Goal: Task Accomplishment & Management: Use online tool/utility

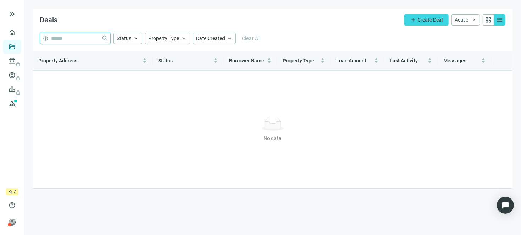
click at [68, 40] on input "search" at bounding box center [75, 38] width 48 height 11
click at [73, 37] on input "search" at bounding box center [75, 38] width 48 height 11
click at [63, 37] on input "search" at bounding box center [75, 38] width 48 height 11
click at [89, 34] on input "search" at bounding box center [75, 38] width 48 height 11
click at [18, 60] on link "Lenders lock" at bounding box center [27, 61] width 18 height 6
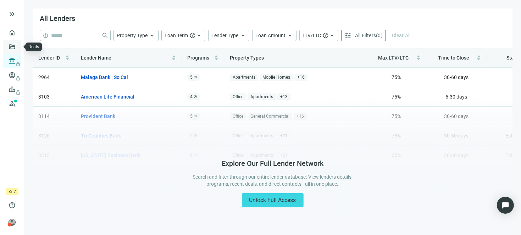
click at [18, 44] on link "Deals" at bounding box center [24, 47] width 13 height 6
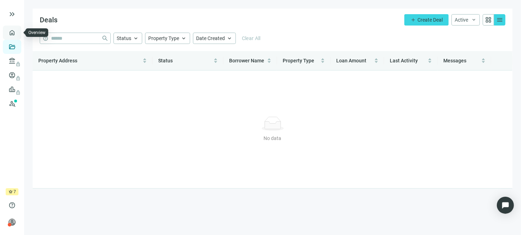
click at [18, 33] on link "Overview" at bounding box center [28, 33] width 21 height 6
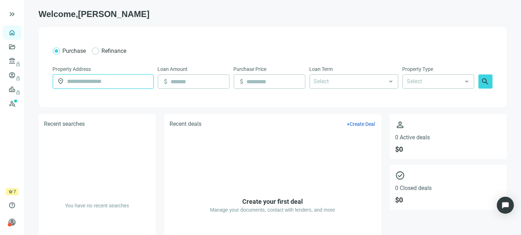
click at [88, 80] on input "text" at bounding box center [108, 81] width 82 height 13
click at [193, 101] on div "Purchase Refinance Property Address location_on Loan Amount attach_money Purcha…" at bounding box center [273, 67] width 468 height 80
click at [10, 222] on span "person" at bounding box center [12, 222] width 7 height 7
click at [10, 152] on ul "home Overview folder_open Deals account_balance lock Lenders lock account_circl…" at bounding box center [12, 107] width 24 height 163
click at [18, 106] on link "Prospects New" at bounding box center [29, 103] width 23 height 14
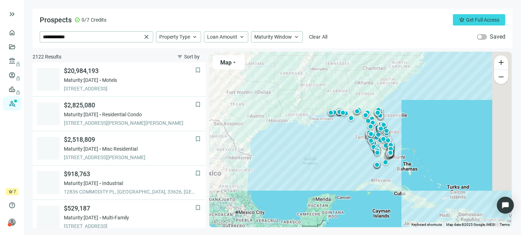
click at [195, 10] on div "**********" at bounding box center [273, 29] width 480 height 40
